Goal: Task Accomplishment & Management: Manage account settings

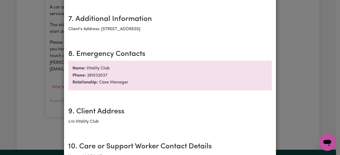
scroll to position [664, 0]
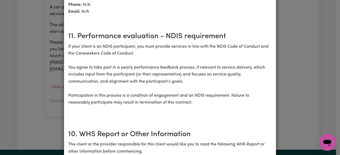
click at [56, 23] on div "Support Worker Needed In Glenfield, NSW Contract terms Review the following con…" at bounding box center [170, 77] width 340 height 155
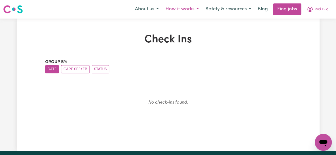
drag, startPoint x: 187, startPoint y: 11, endPoint x: 184, endPoint y: 13, distance: 3.3
click at [187, 11] on button "How it works" at bounding box center [182, 9] width 40 height 11
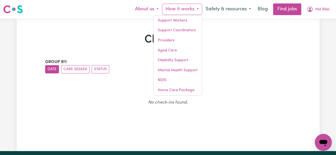
click at [144, 10] on button "About us" at bounding box center [146, 9] width 31 height 11
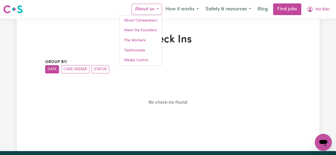
click at [13, 7] on img at bounding box center [13, 10] width 20 height 10
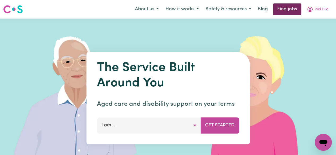
click at [280, 11] on link "Find jobs" at bounding box center [287, 9] width 28 height 12
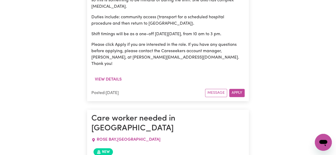
scroll to position [1349, 0]
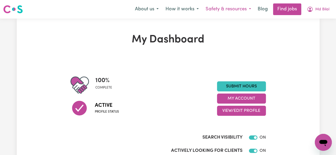
click at [251, 10] on button "Safety & resources" at bounding box center [228, 9] width 52 height 11
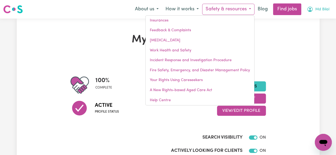
click at [322, 10] on span "Md Bilal" at bounding box center [322, 10] width 14 height 6
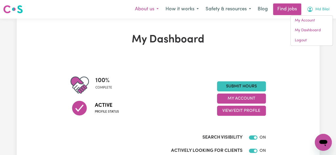
click at [143, 11] on button "About us" at bounding box center [146, 9] width 31 height 11
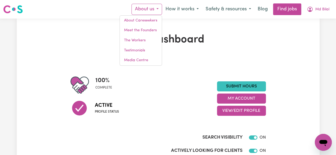
click at [143, 11] on button "About us" at bounding box center [146, 9] width 31 height 11
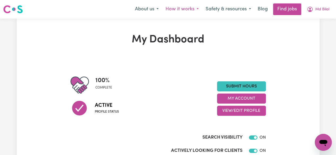
click at [174, 11] on button "How it works" at bounding box center [182, 9] width 40 height 11
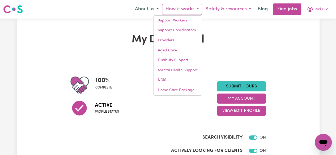
click at [220, 10] on button "Safety & resources" at bounding box center [228, 9] width 52 height 11
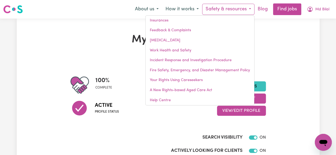
click at [261, 8] on link "Blog" at bounding box center [262, 9] width 16 height 12
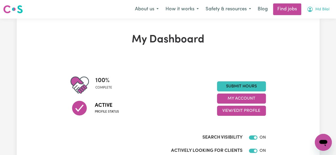
click at [319, 10] on span "Md Bilal" at bounding box center [322, 10] width 14 height 6
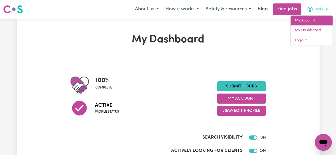
click at [307, 22] on link "My Account" at bounding box center [312, 21] width 42 height 10
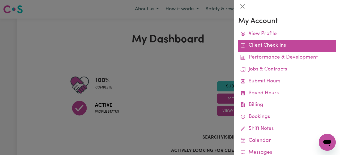
click at [277, 48] on link "Client Check Ins" at bounding box center [286, 46] width 97 height 12
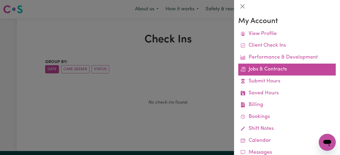
click at [259, 71] on link "Jobs & Contracts" at bounding box center [286, 70] width 97 height 12
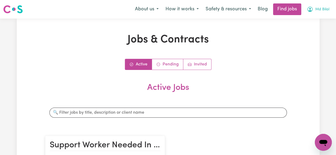
click at [310, 8] on icon "My Account" at bounding box center [310, 9] width 6 height 6
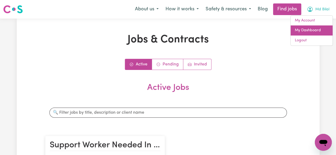
click at [308, 31] on link "My Dashboard" at bounding box center [312, 30] width 42 height 10
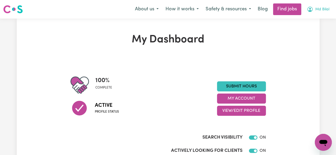
click at [326, 14] on button "Md Bilal" at bounding box center [317, 9] width 29 height 11
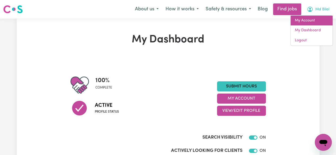
click at [310, 22] on link "My Account" at bounding box center [312, 21] width 42 height 10
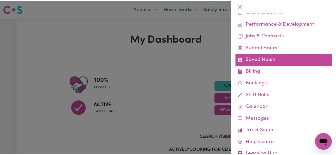
scroll to position [25, 0]
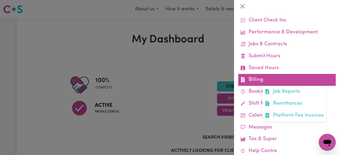
click at [259, 80] on link "Billing Job Reports Remittances Platform Fee Invoices" at bounding box center [286, 80] width 97 height 12
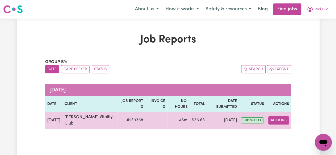
click at [280, 117] on button "Actions" at bounding box center [278, 121] width 21 height 8
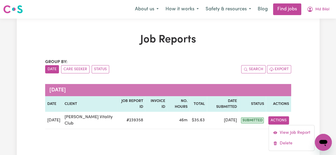
click at [200, 126] on div "Job Reports Group by: Date Care Seeker Status Search Export August 2025 Date Cl…" at bounding box center [168, 89] width 252 height 113
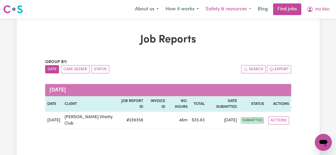
click at [224, 11] on button "Safety & resources" at bounding box center [228, 9] width 52 height 11
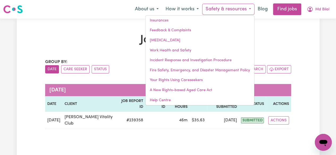
click at [99, 123] on div "Job Reports Group by: Date Care Seeker Status Search Export August 2025 Date Cl…" at bounding box center [168, 89] width 252 height 113
